Goal: Use online tool/utility: Utilize a website feature to perform a specific function

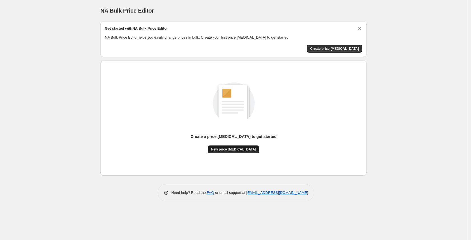
click at [236, 150] on span "New price [MEDICAL_DATA]" at bounding box center [233, 149] width 45 height 4
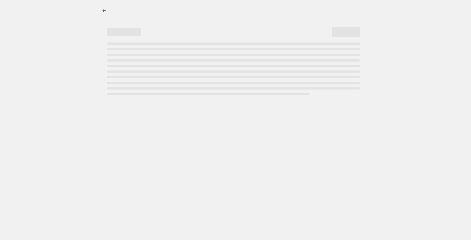
select select "percentage"
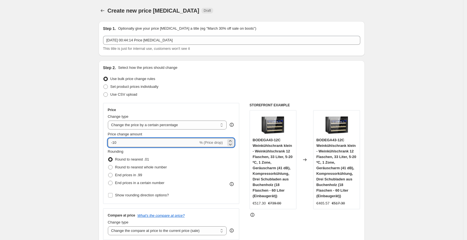
drag, startPoint x: 139, startPoint y: 145, endPoint x: 115, endPoint y: 143, distance: 24.4
click at [115, 143] on input "-10" at bounding box center [153, 142] width 90 height 9
type input "-30"
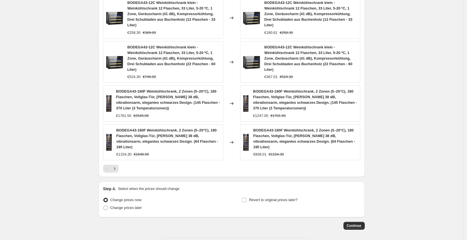
scroll to position [385, 0]
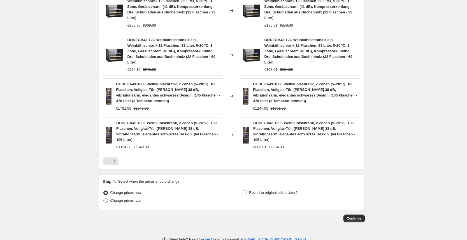
click at [359, 217] on span "Continue" at bounding box center [354, 219] width 15 height 4
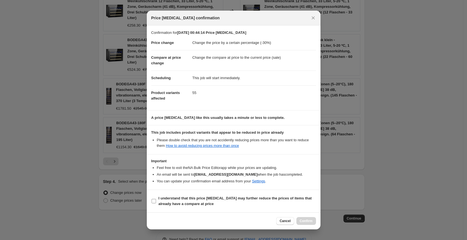
click at [257, 203] on span "I understand that this price [MEDICAL_DATA] may further reduce the prices of it…" at bounding box center [237, 201] width 157 height 11
click at [156, 203] on input "I understand that this price [MEDICAL_DATA] may further reduce the prices of it…" at bounding box center [154, 201] width 4 height 4
checkbox input "true"
click at [311, 218] on button "Confirm" at bounding box center [306, 221] width 20 height 8
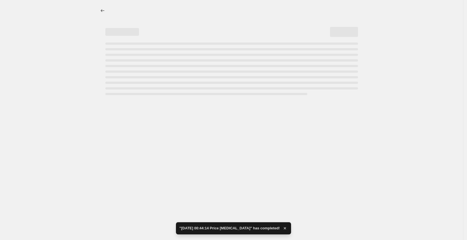
select select "percentage"
